Goal: Information Seeking & Learning: Check status

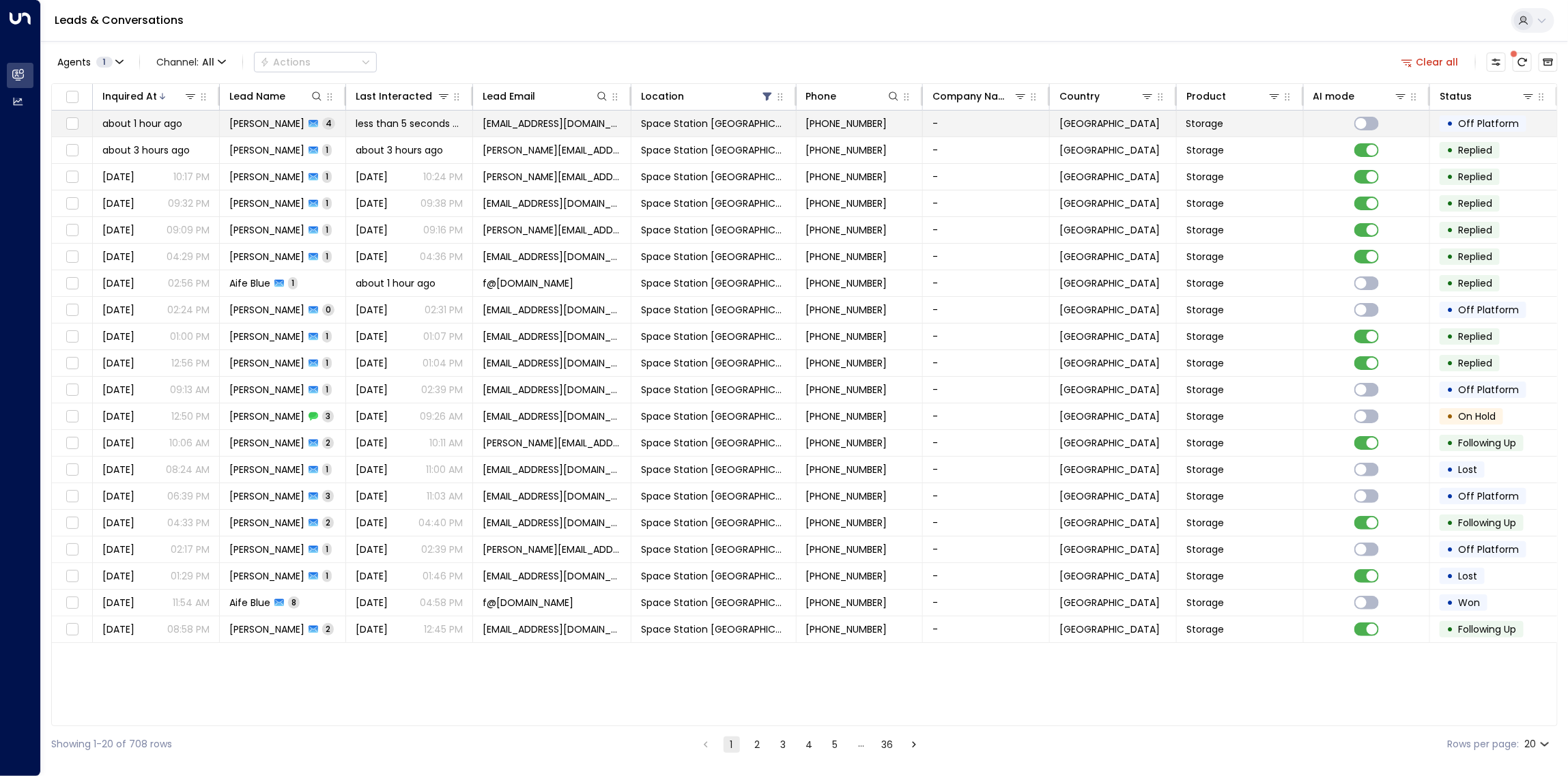
click at [264, 121] on span "[PERSON_NAME]" at bounding box center [267, 123] width 75 height 14
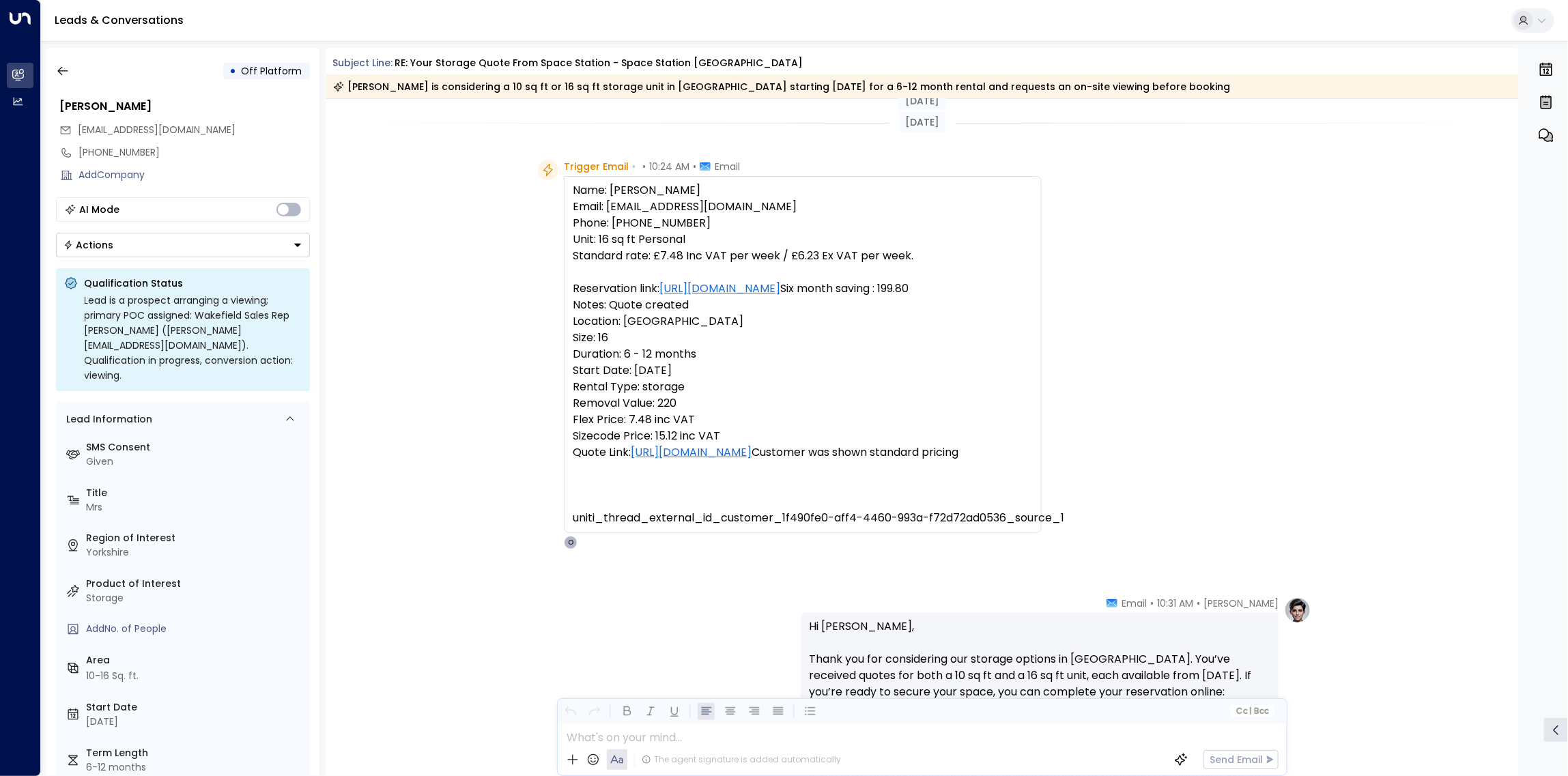
click at [308, 247] on button "Actions" at bounding box center [183, 245] width 254 height 24
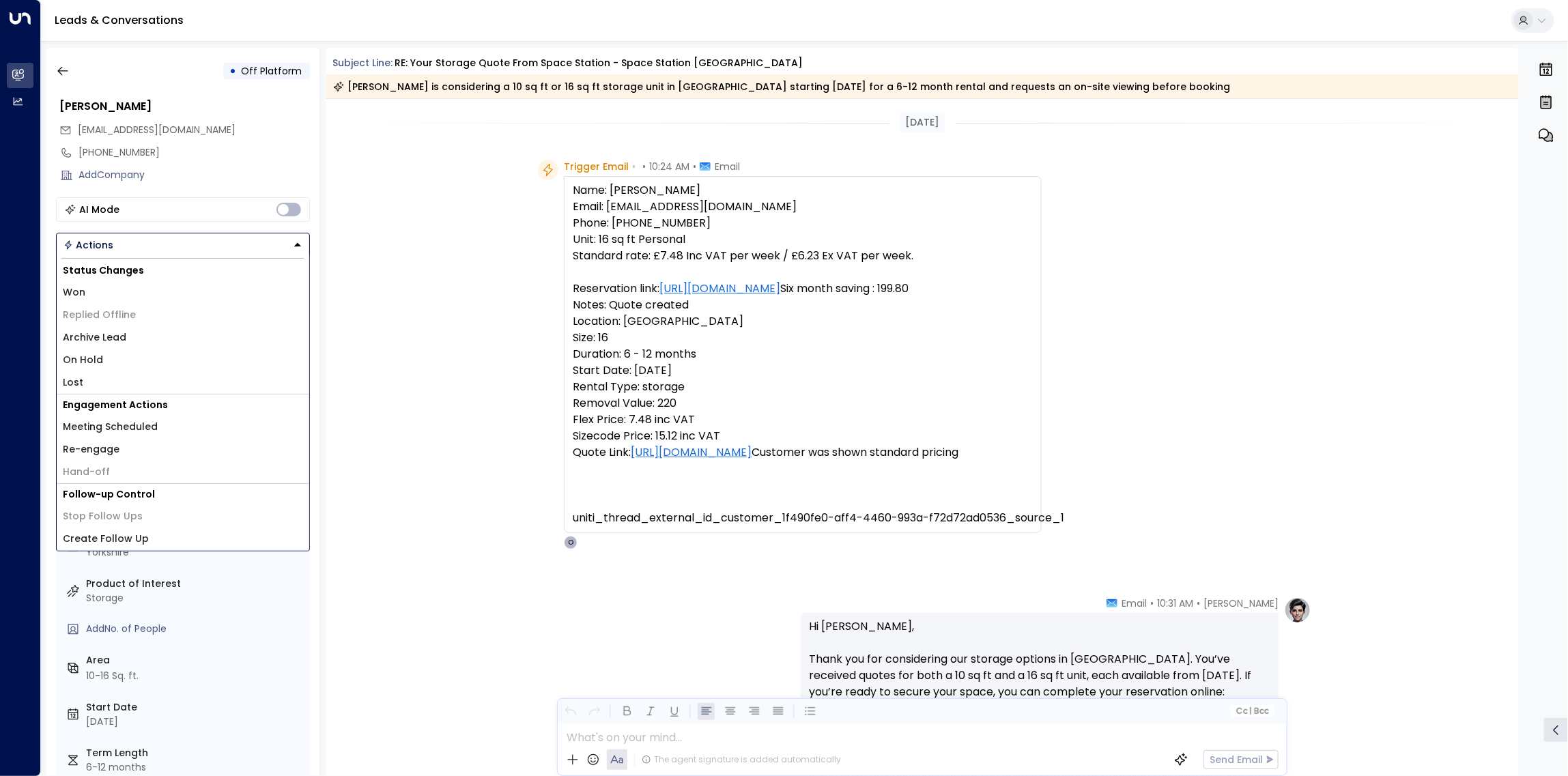
click at [361, 213] on div "Trigger Email • • 10:24 AM • Email Name: [PERSON_NAME] Email: [EMAIL_ADDRESS][D…" at bounding box center [922, 354] width 1193 height 390
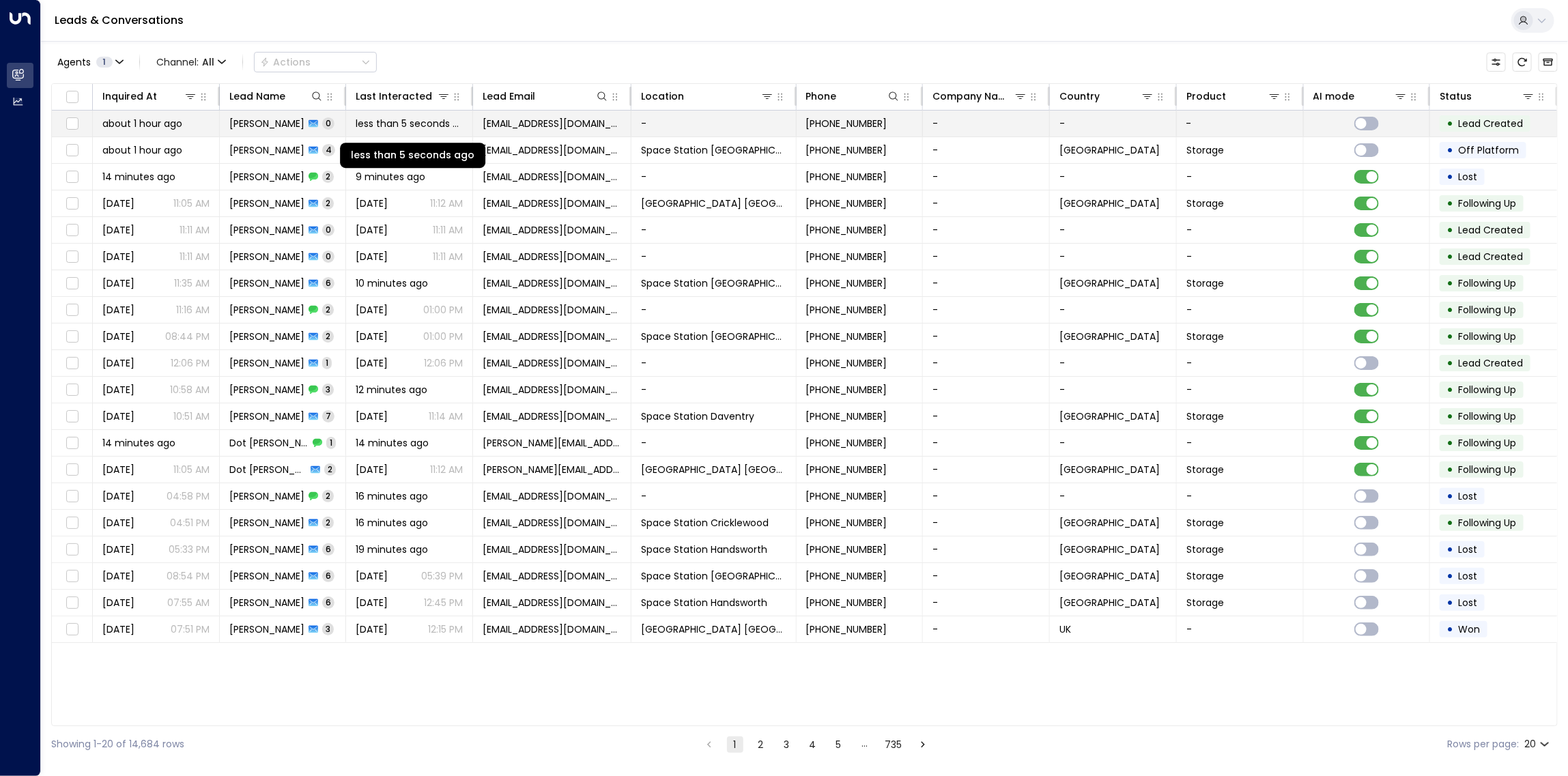
click at [449, 118] on span "less than 5 seconds ago" at bounding box center [409, 123] width 107 height 14
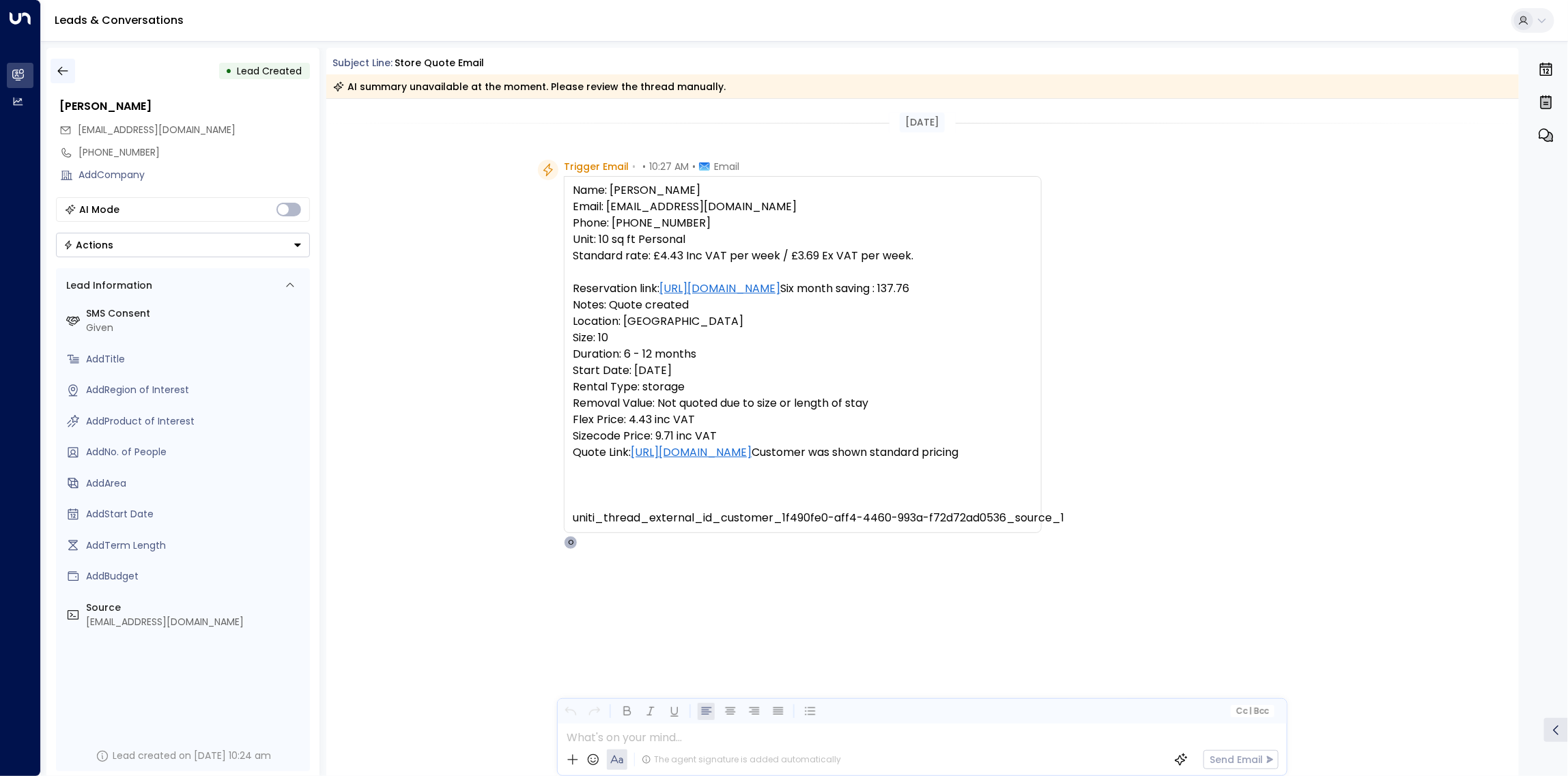
click at [67, 59] on button "button" at bounding box center [63, 71] width 24 height 24
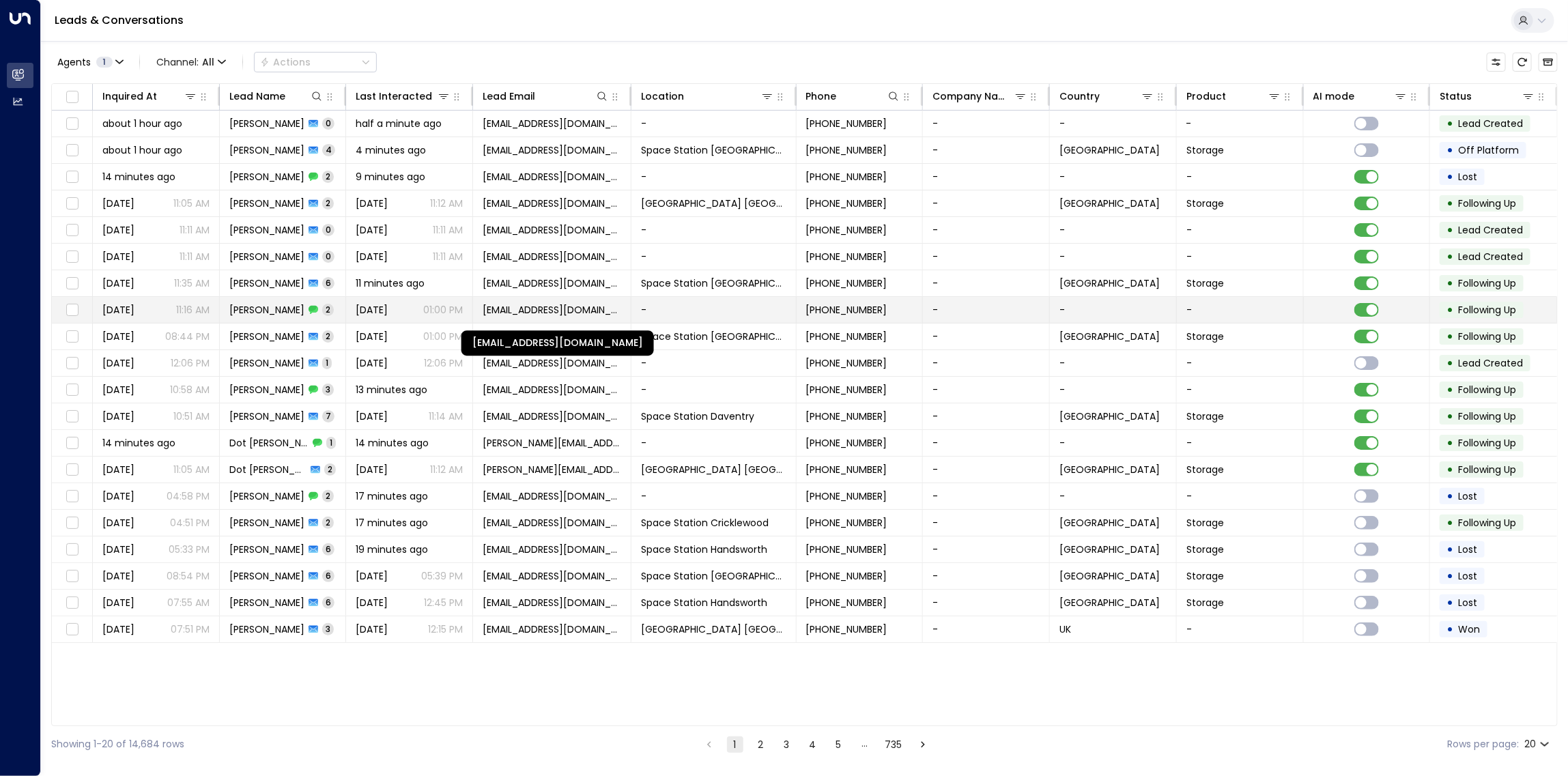
click at [530, 311] on span "sandbar_mockup0l@icloud.com" at bounding box center [551, 310] width 139 height 14
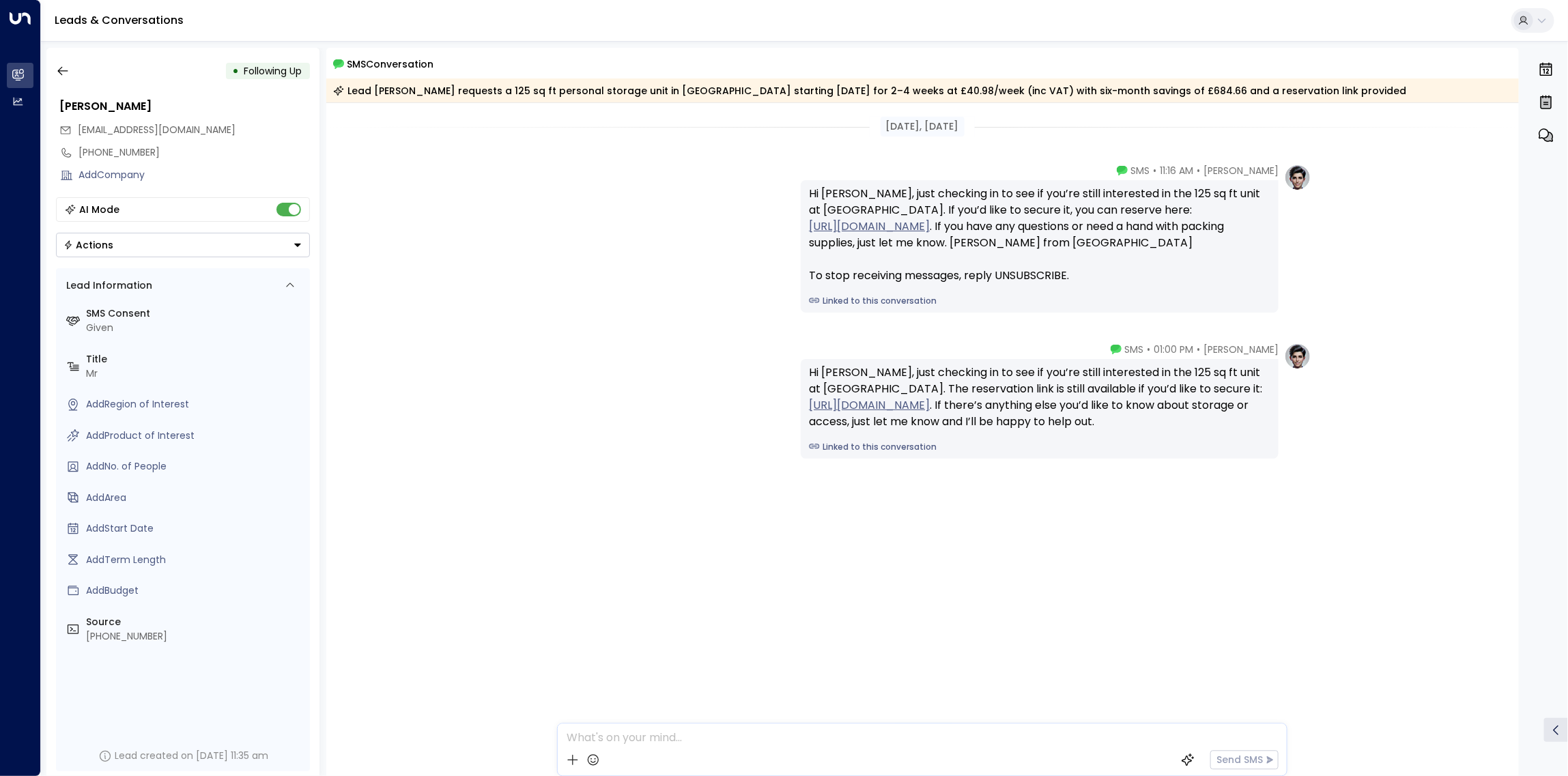
click at [179, 128] on span "sandbar_mockup0l@icloud.com" at bounding box center [157, 129] width 158 height 14
copy div "sandbar_mockup0l@icloud.com"
click at [63, 69] on icon "button" at bounding box center [63, 71] width 14 height 14
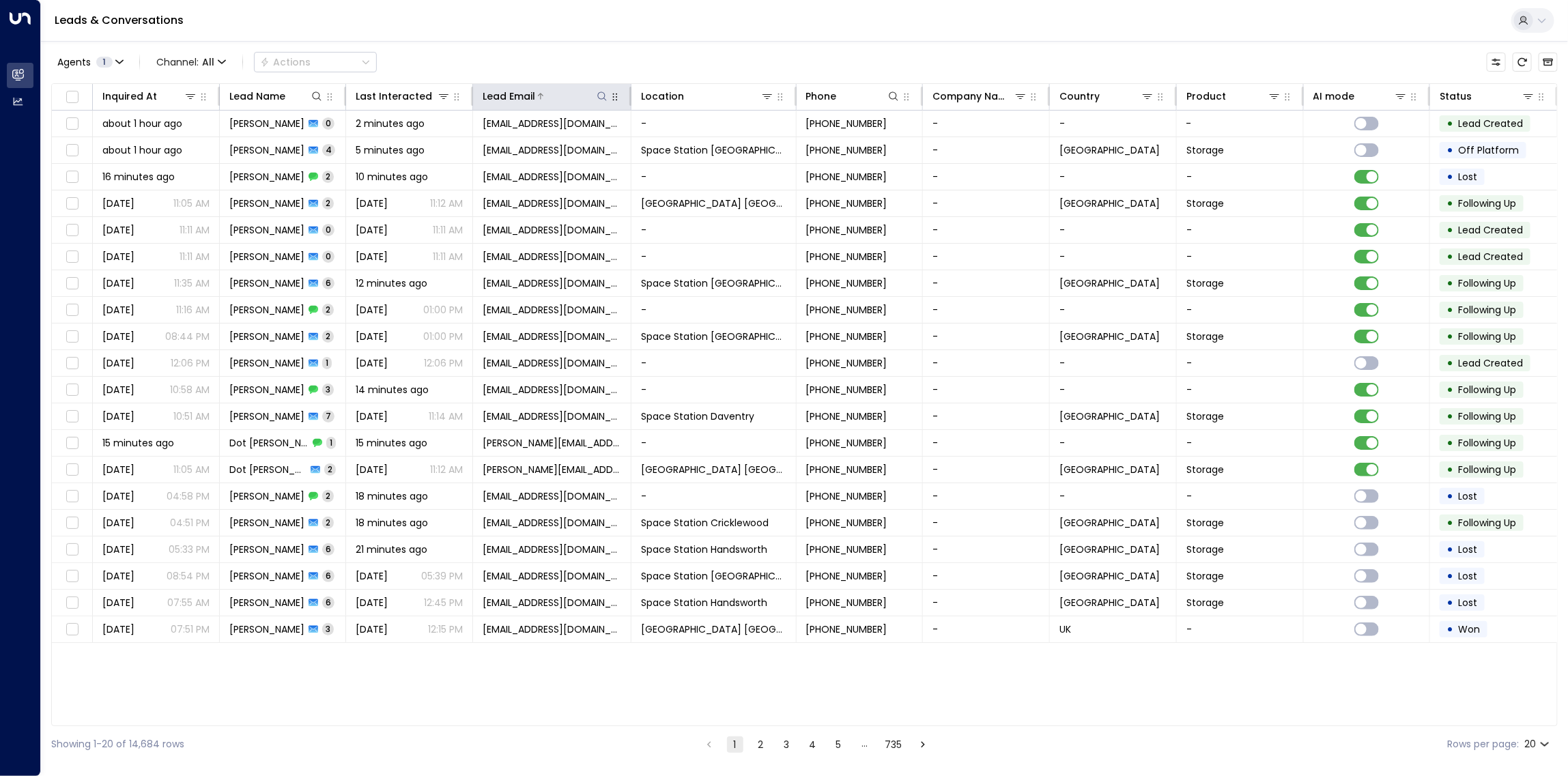
click at [601, 97] on icon at bounding box center [602, 96] width 11 height 11
type input "**********"
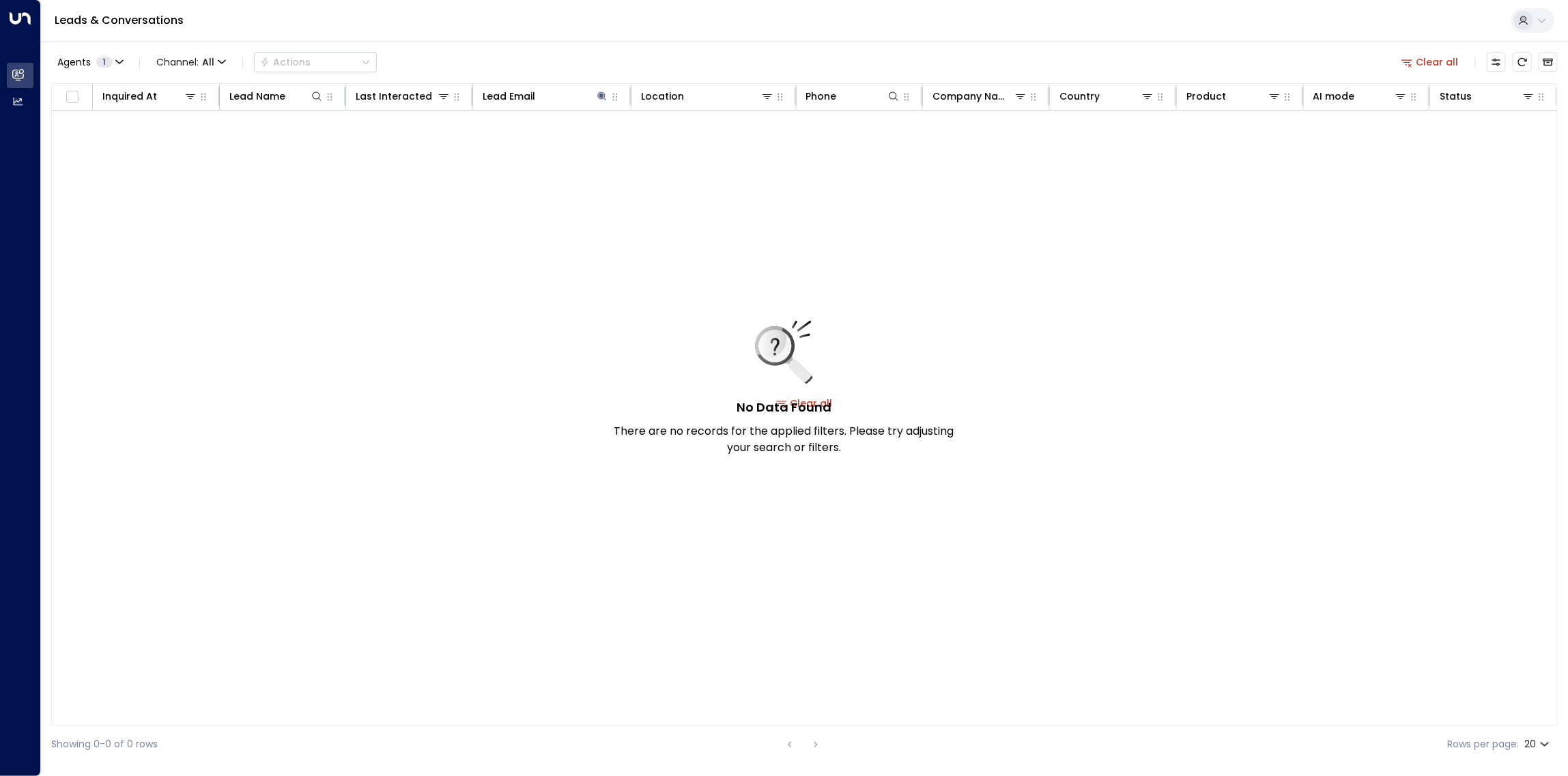
click at [561, 253] on div "No Data Found There are no records for the applied filters. Please try adjustin…" at bounding box center [804, 403] width 1505 height 585
click at [603, 97] on icon at bounding box center [602, 96] width 9 height 9
drag, startPoint x: 666, startPoint y: 143, endPoint x: 514, endPoint y: 128, distance: 152.7
click at [514, 128] on div "**********" at bounding box center [601, 135] width 204 height 57
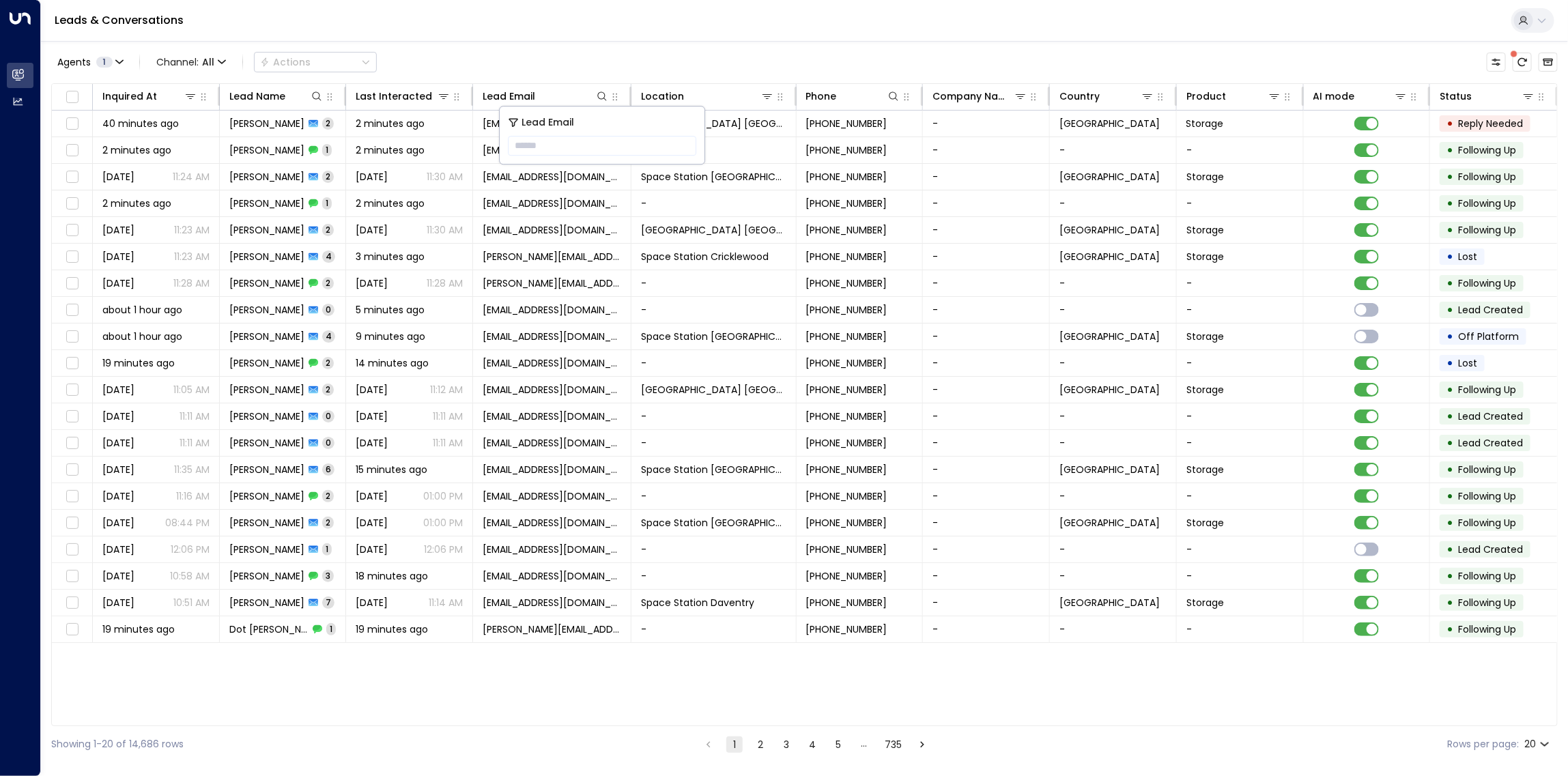
click at [768, 63] on div "Agents 1 Channel: All Actions" at bounding box center [804, 61] width 1506 height 28
click at [762, 94] on icon at bounding box center [767, 96] width 11 height 11
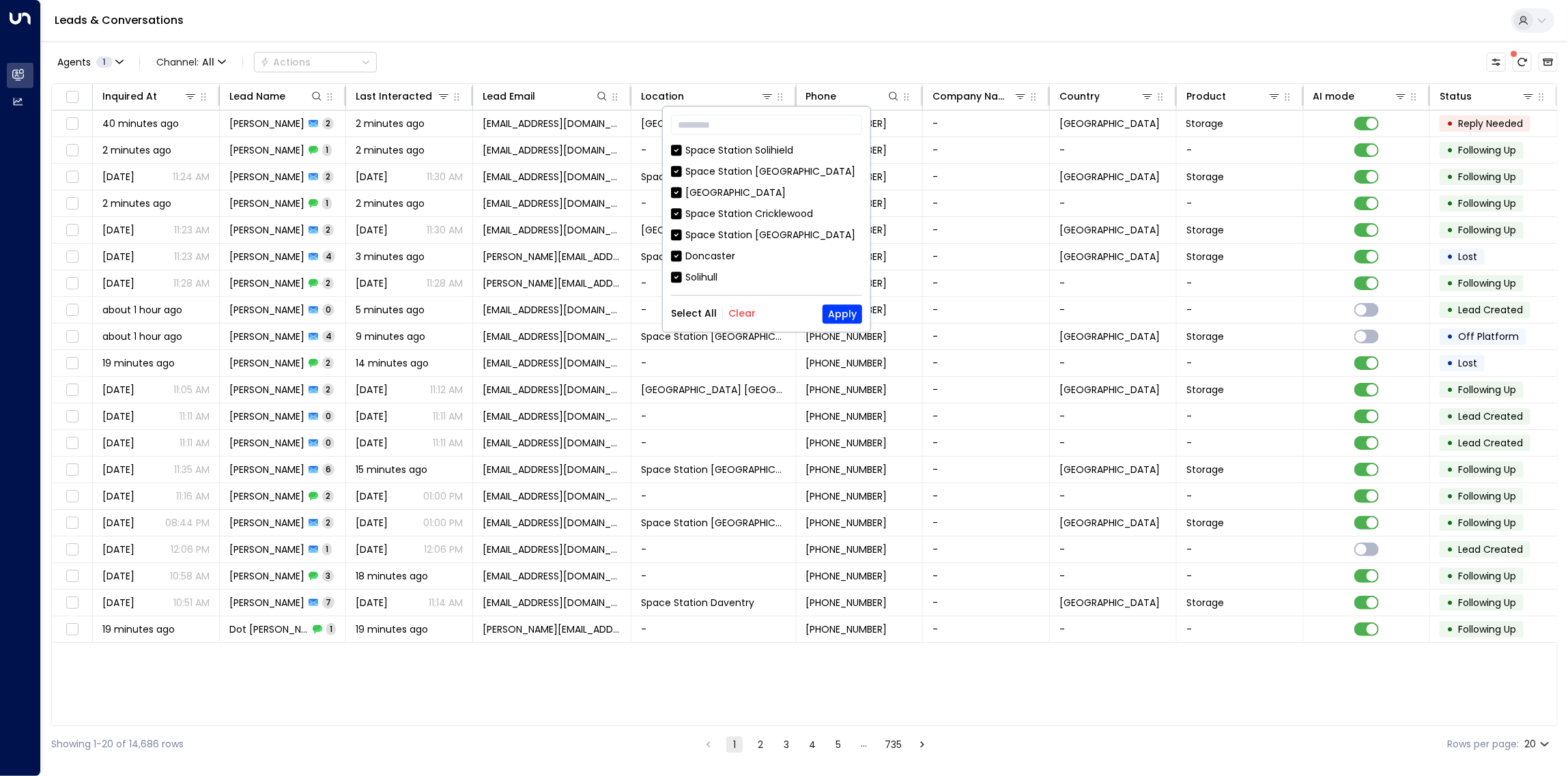
click at [737, 316] on button "Clear" at bounding box center [742, 314] width 28 height 11
click at [833, 310] on button "Apply" at bounding box center [843, 314] width 40 height 19
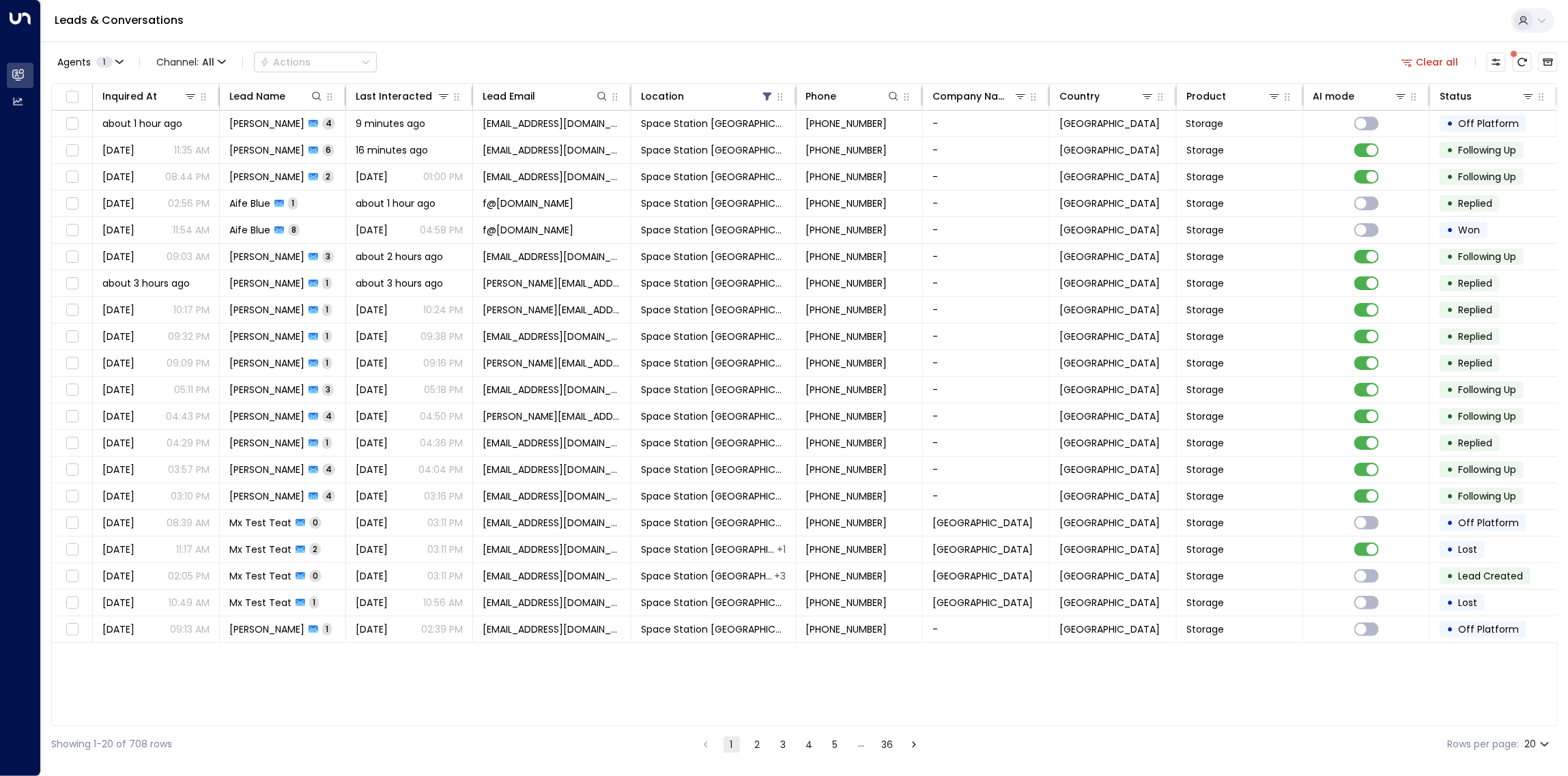
drag, startPoint x: 532, startPoint y: 32, endPoint x: 531, endPoint y: 21, distance: 11.0
click at [532, 28] on div "Leads & Conversations" at bounding box center [804, 21] width 1527 height 41
click at [165, 103] on div at bounding box center [177, 97] width 41 height 14
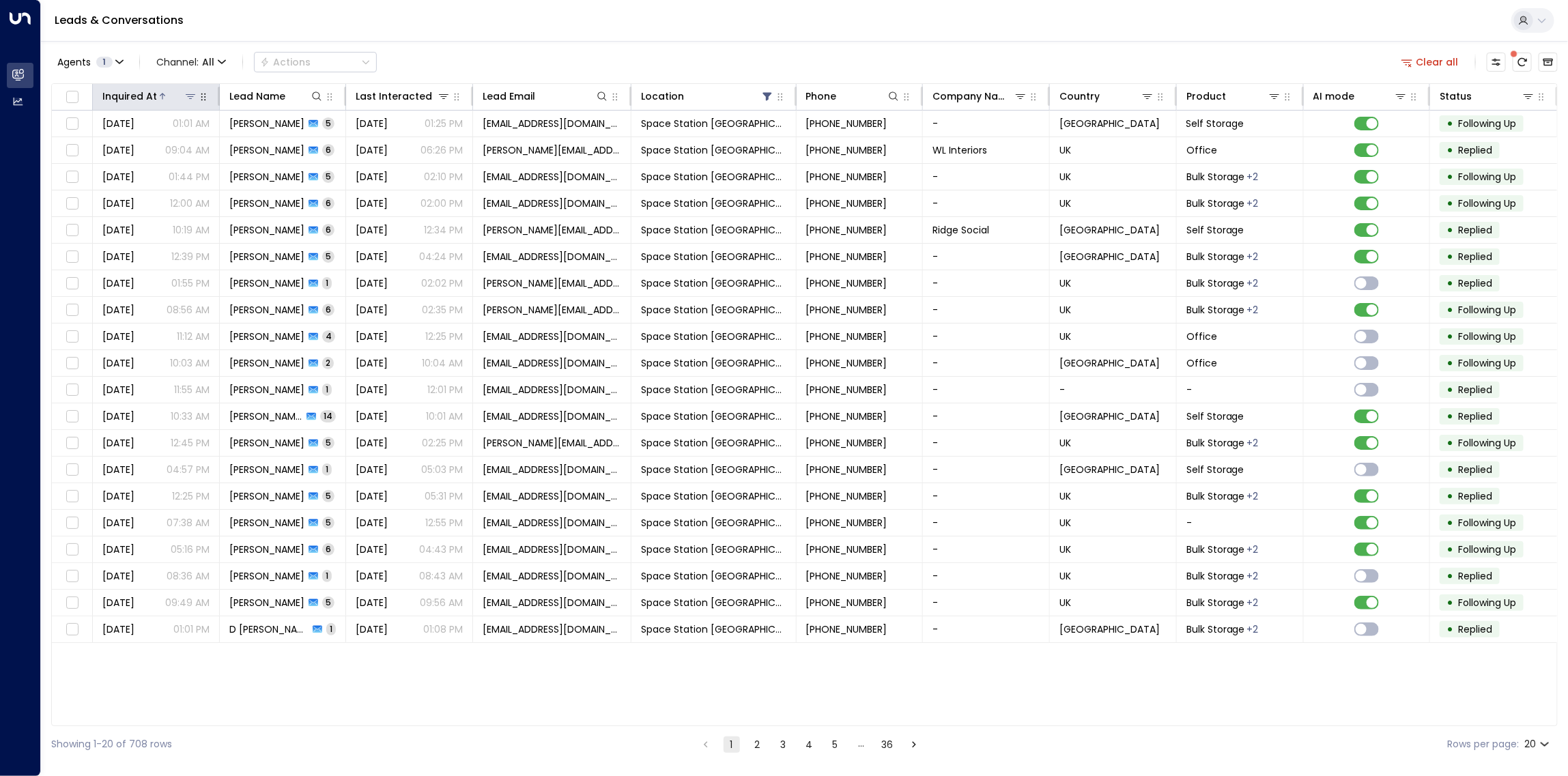
click at [168, 96] on div at bounding box center [177, 97] width 41 height 14
